Goal: Check status

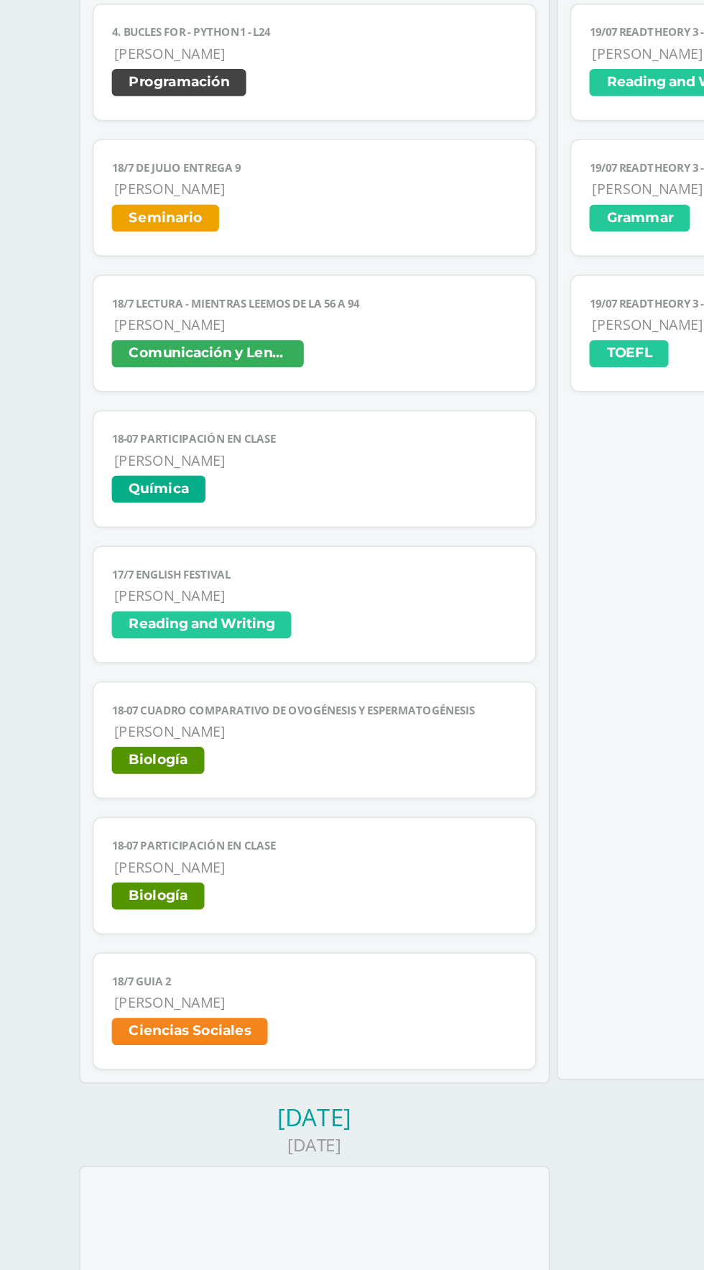
scroll to position [1342, 0]
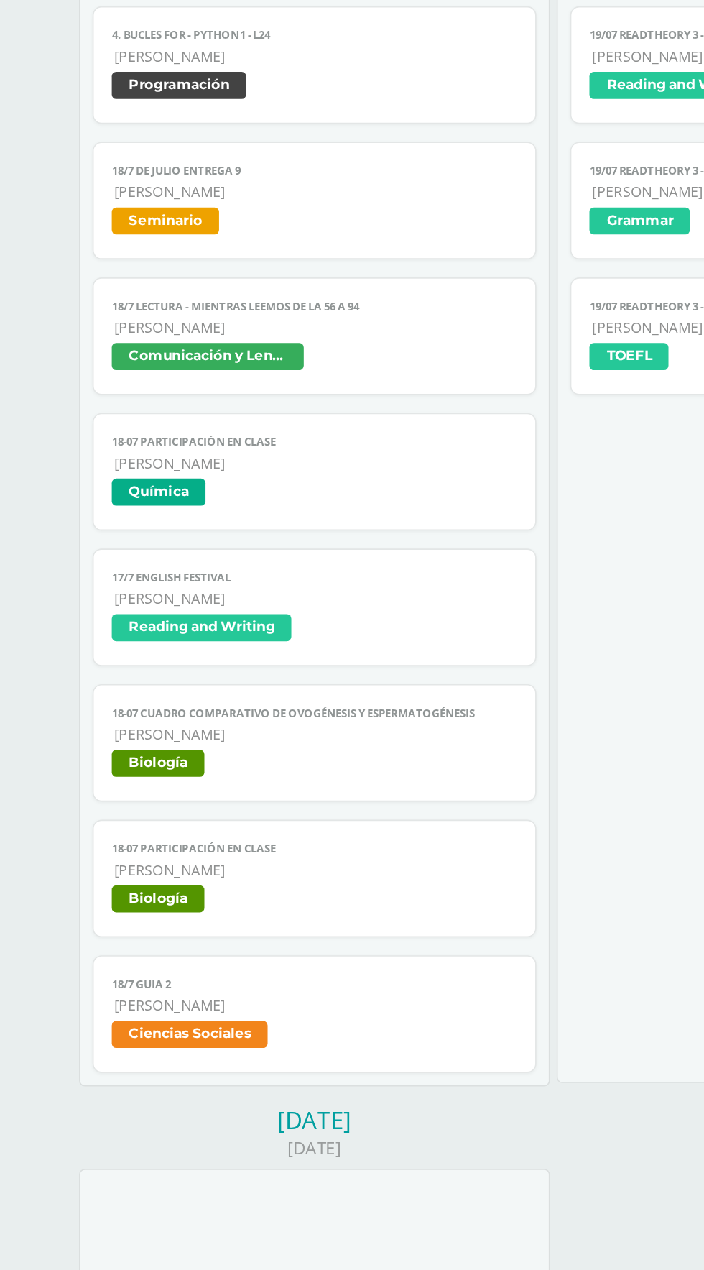
click at [123, 565] on span "Seminario" at bounding box center [105, 573] width 68 height 17
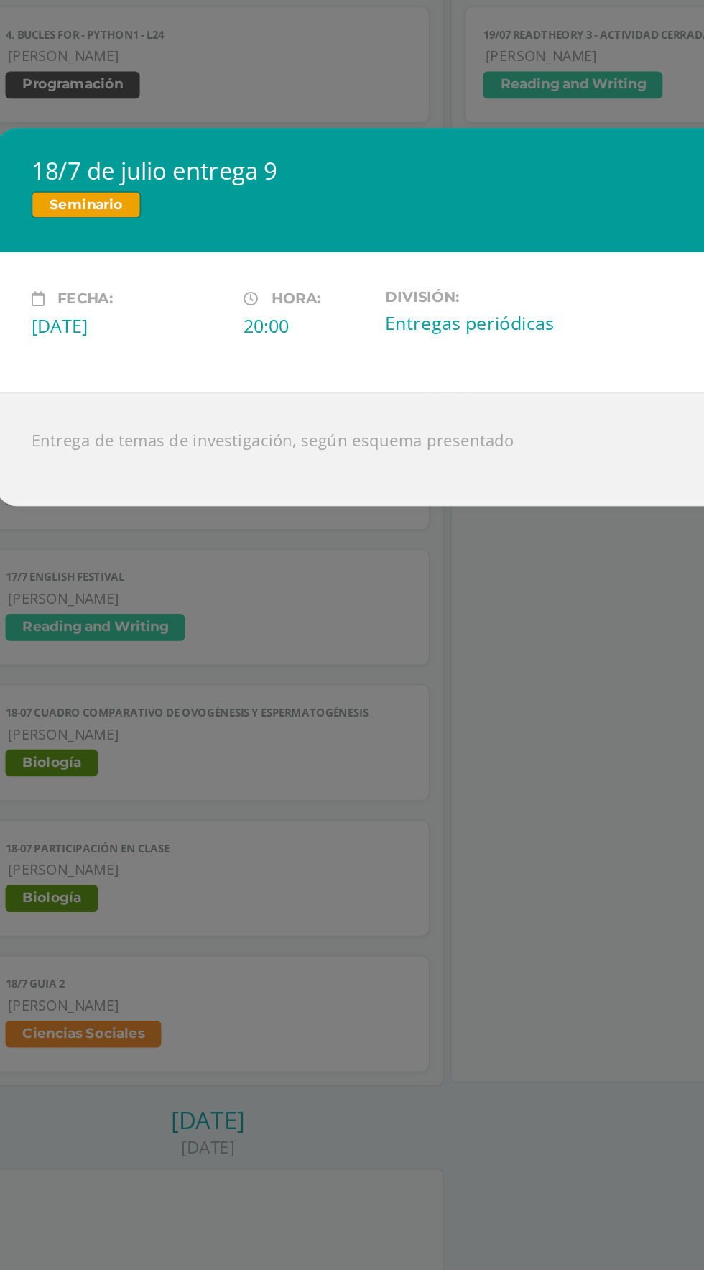
click at [401, 937] on div "18/7 de julio entrega 9 Seminario Fecha: [DATE][PERSON_NAME]: 20:00 División: E…" at bounding box center [352, 635] width 704 height 1270
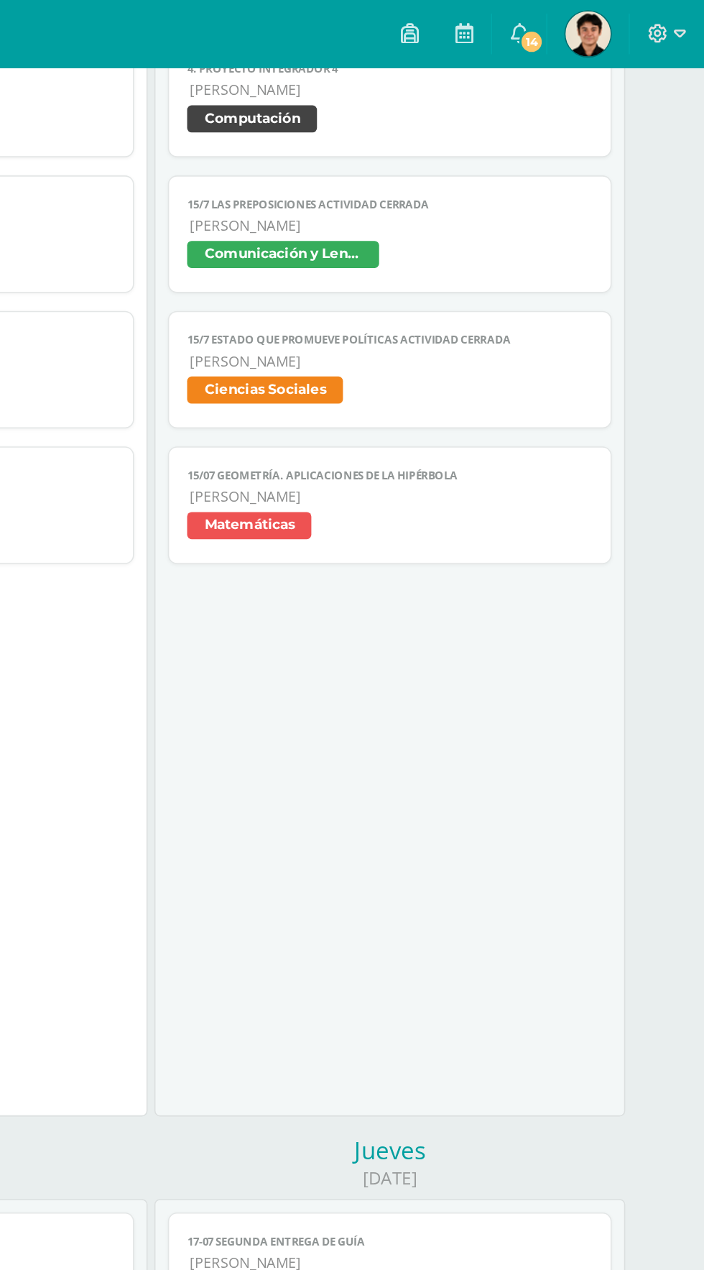
scroll to position [0, 0]
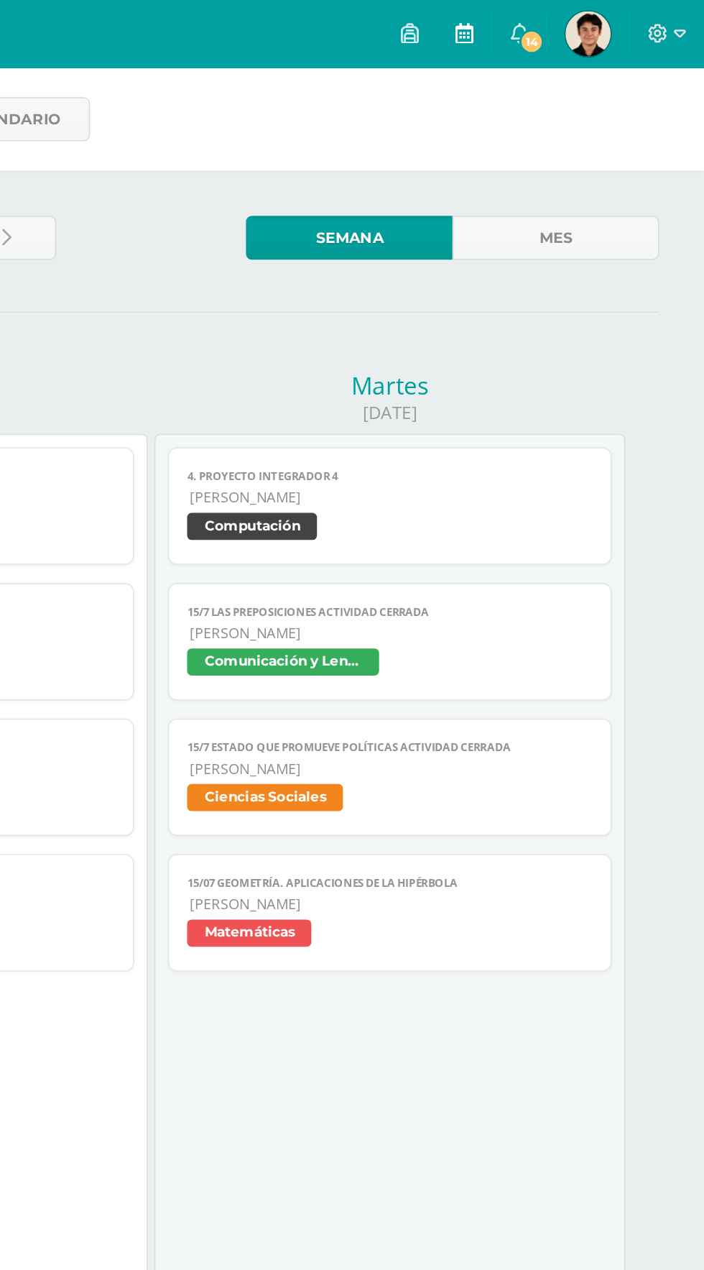
click at [555, 24] on icon at bounding box center [550, 20] width 11 height 13
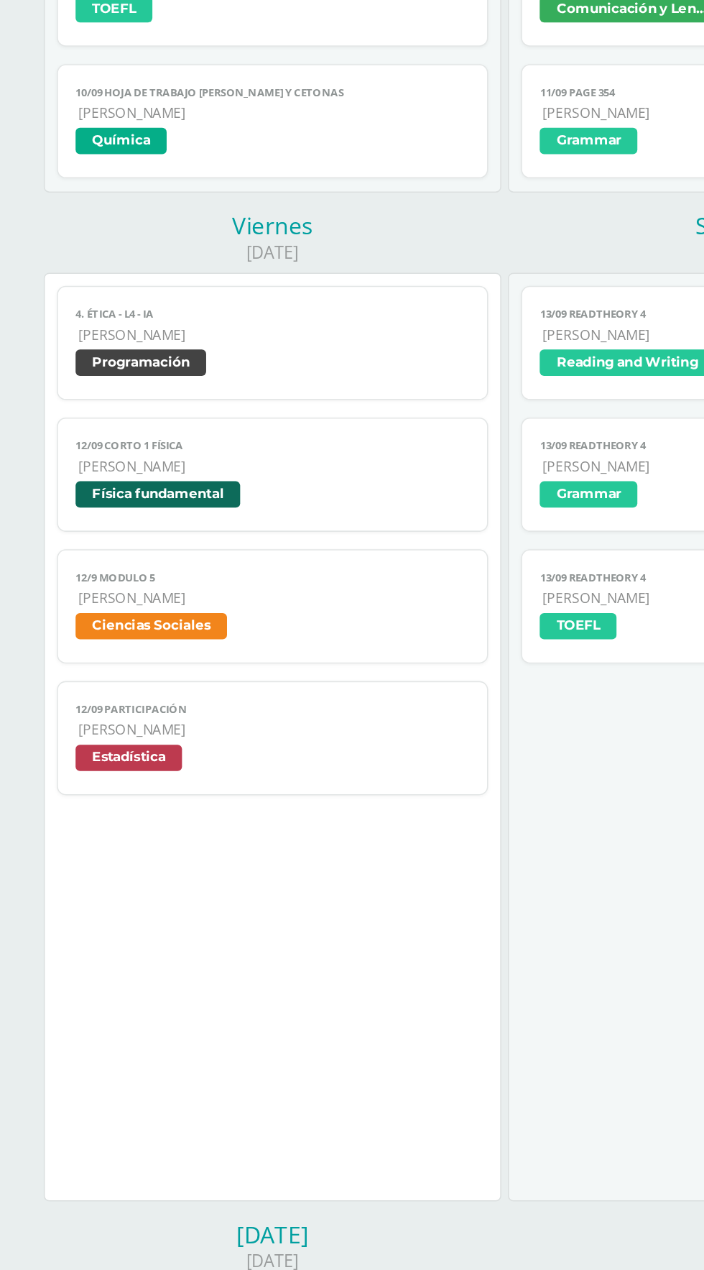
scroll to position [1276, 0]
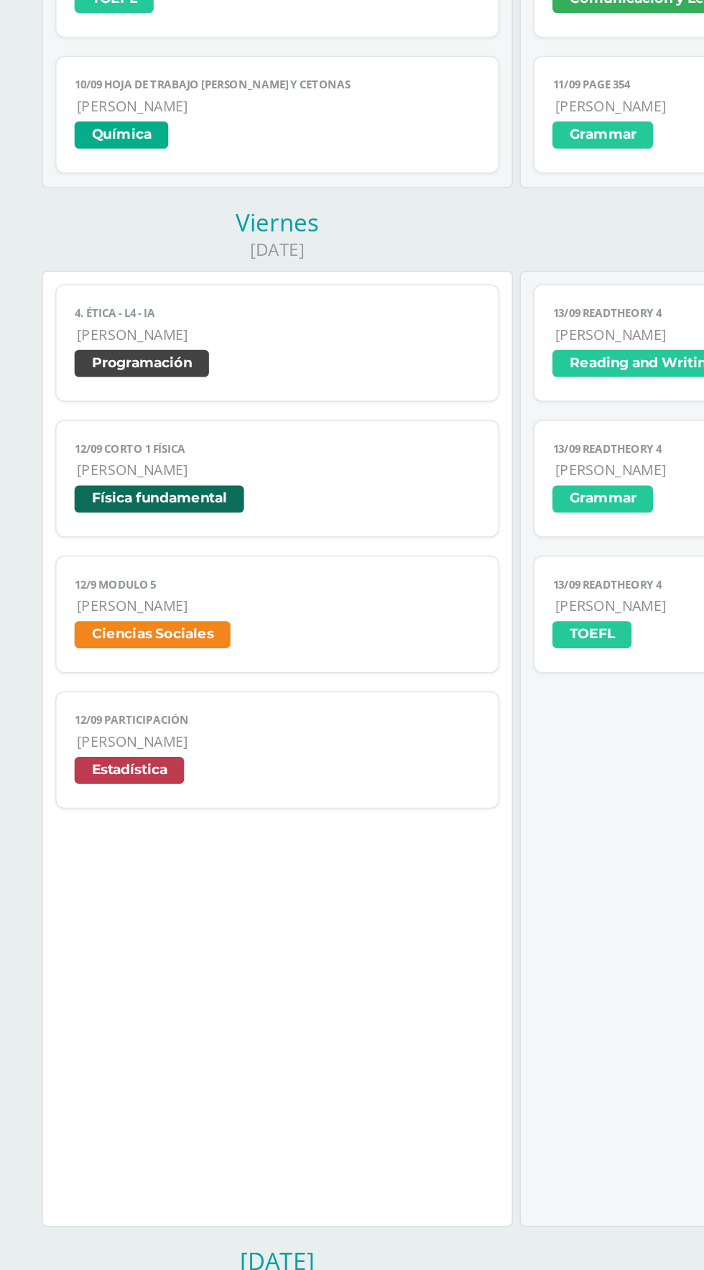
click at [113, 445] on span "[PERSON_NAME]" at bounding box center [201, 449] width 256 height 12
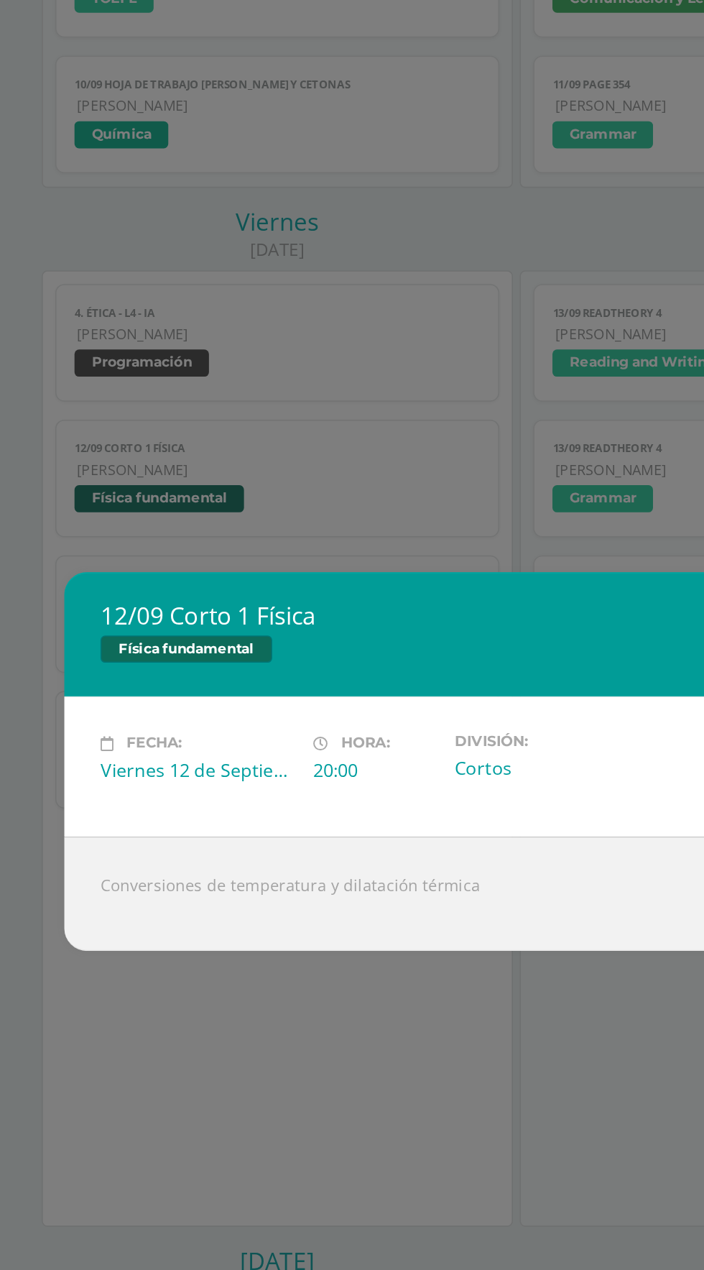
click at [360, 287] on div "12/09 Corto 1 Física Física fundamental Fecha: [DATE] Hora: 20:00 División: [GE…" at bounding box center [352, 635] width 704 height 1270
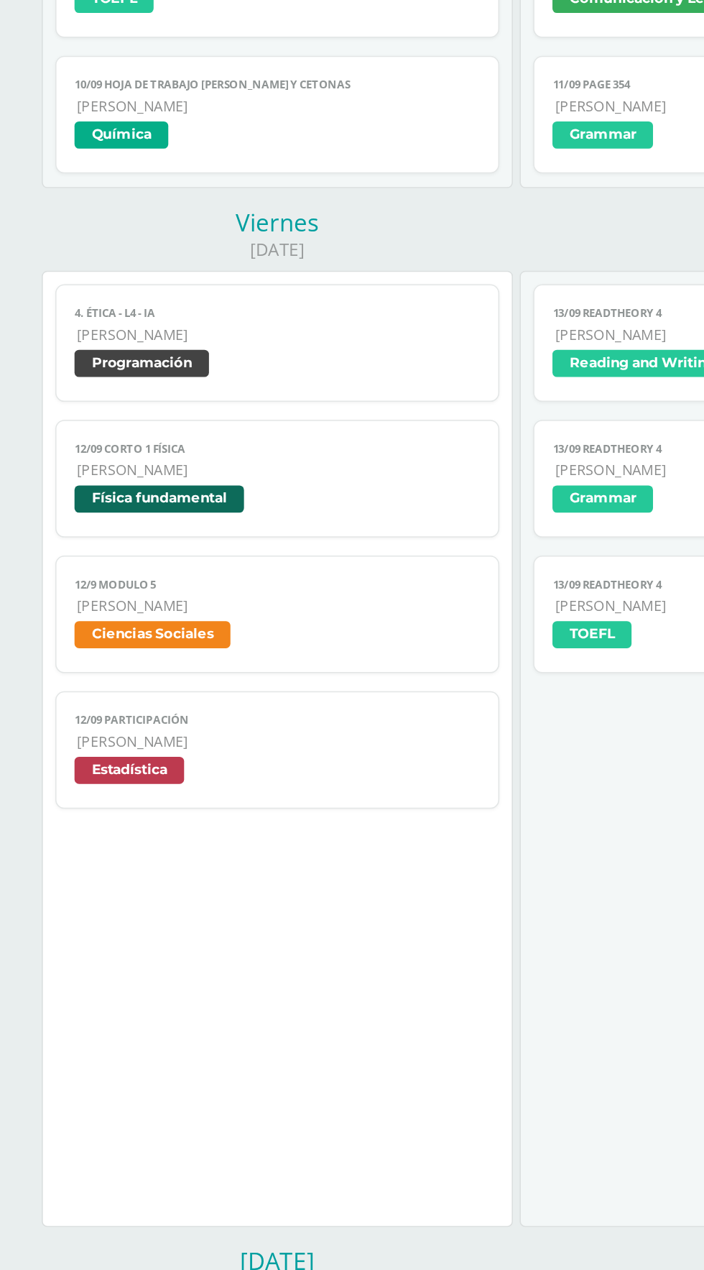
click at [88, 530] on span "[PERSON_NAME]" at bounding box center [201, 536] width 256 height 12
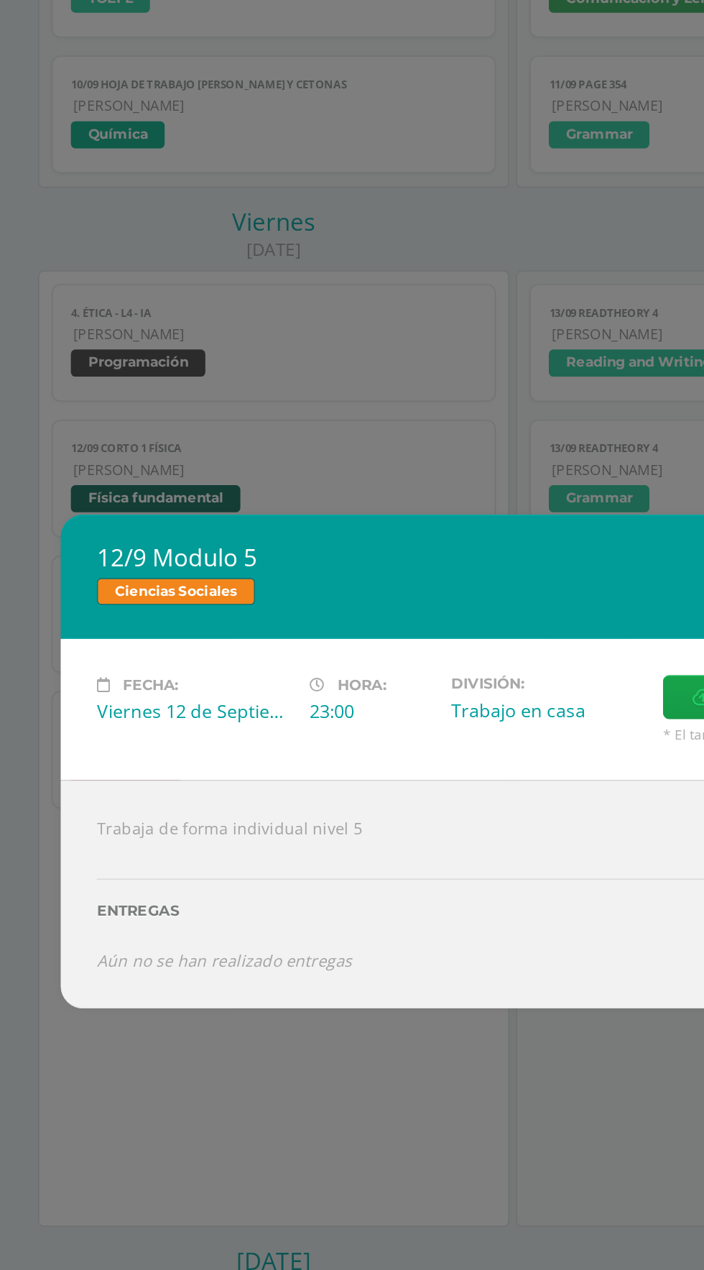
click at [364, 285] on div "12/9 Modulo 5 Ciencias Sociales Fecha: Viernes 12 de Septiembre Hora: 23:00 Div…" at bounding box center [352, 635] width 704 height 1270
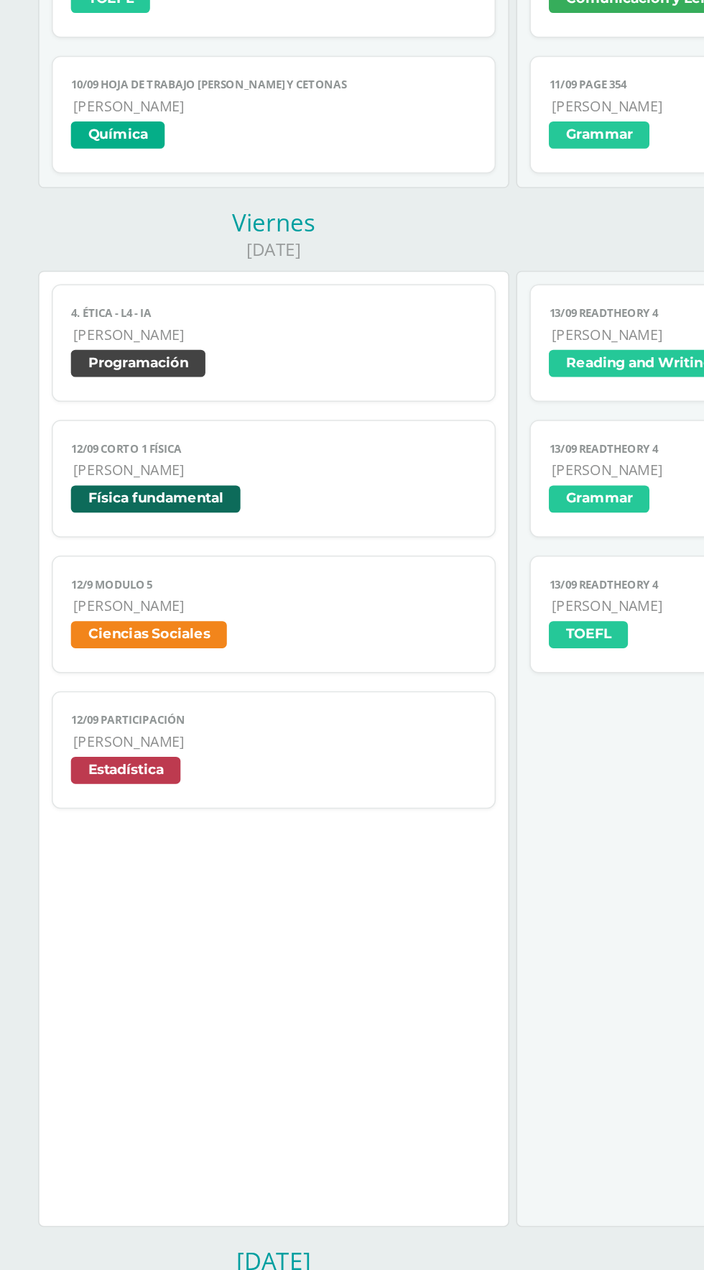
click at [116, 645] on span "Estadística" at bounding box center [106, 640] width 70 height 17
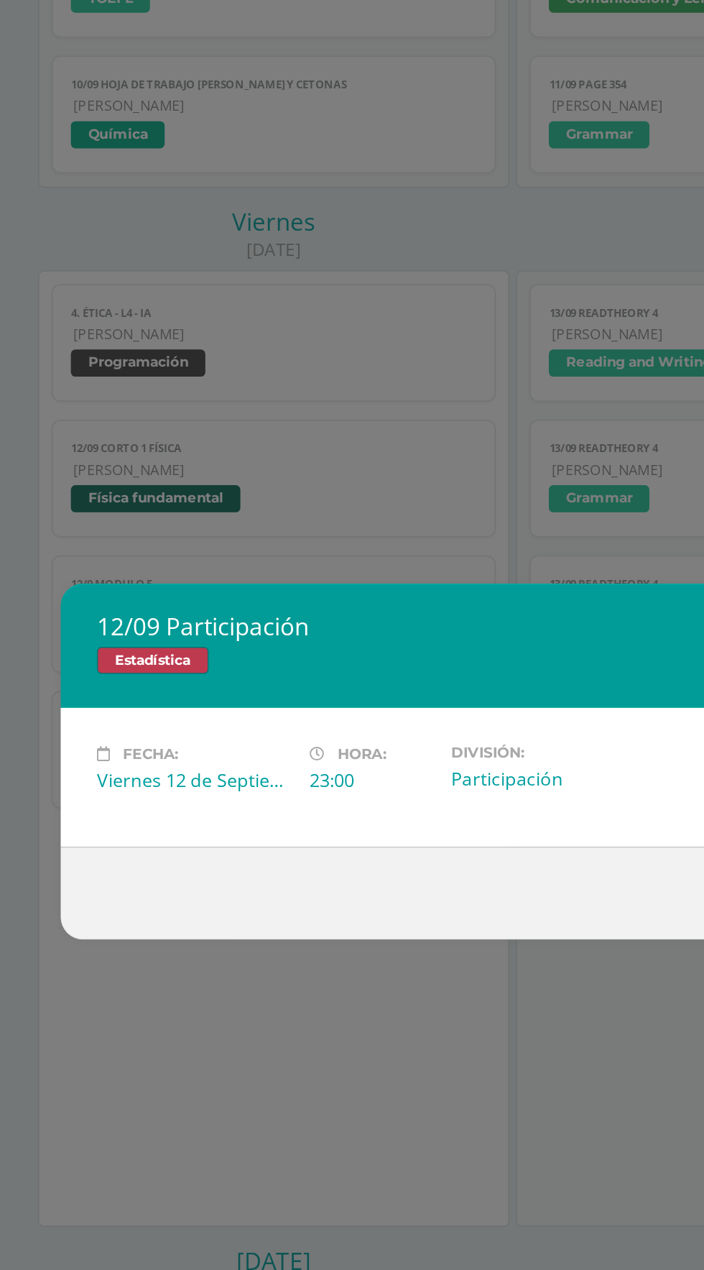
click at [353, 290] on div "12/09 Participación Estadística Fecha: Viernes 12 de Septiembre Hora: 23:00 Div…" at bounding box center [352, 635] width 704 height 1270
